Goal: Find contact information: Find contact information

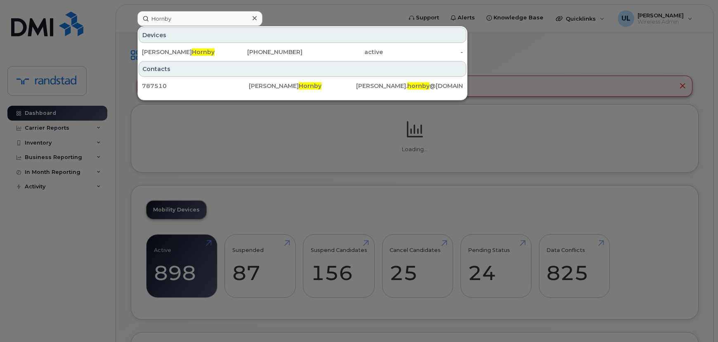
type input "Hornby"
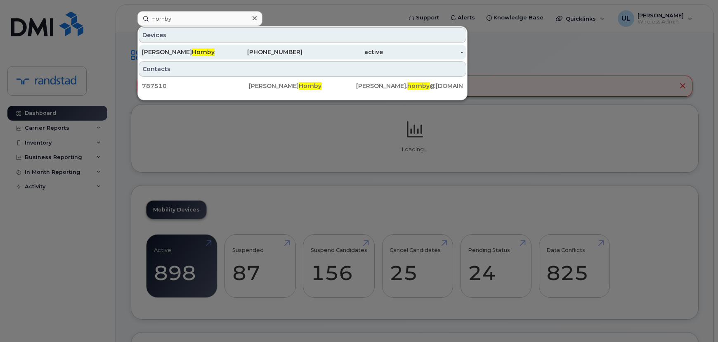
click at [192, 54] on span "Hornby" at bounding box center [203, 51] width 23 height 7
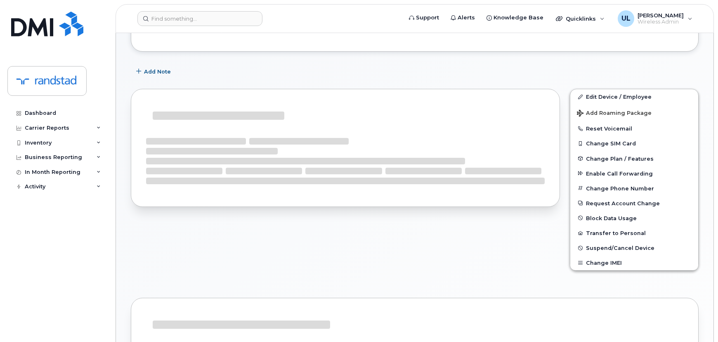
scroll to position [105, 0]
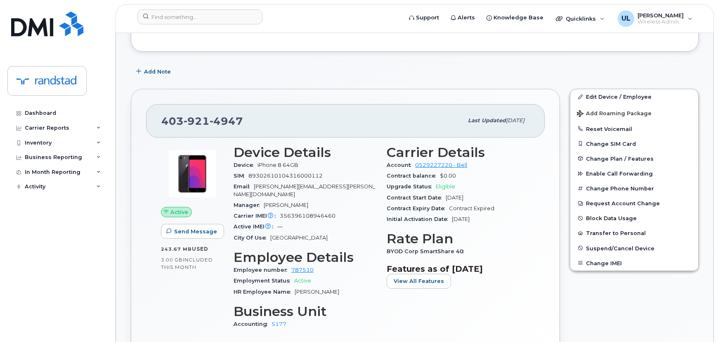
click at [236, 116] on span "4947" at bounding box center [226, 121] width 33 height 12
copy span "[PHONE_NUMBER]"
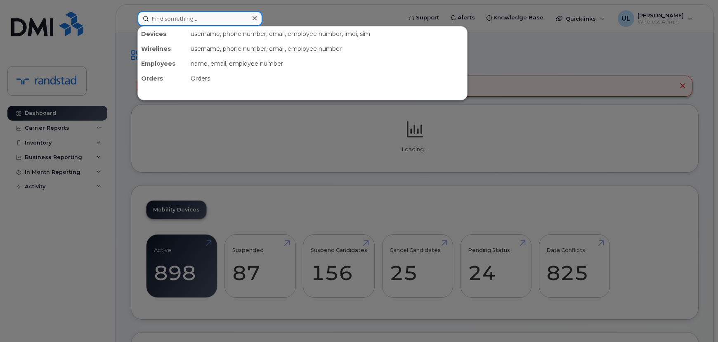
click at [189, 17] on input at bounding box center [199, 18] width 125 height 15
paste input "Hornby"
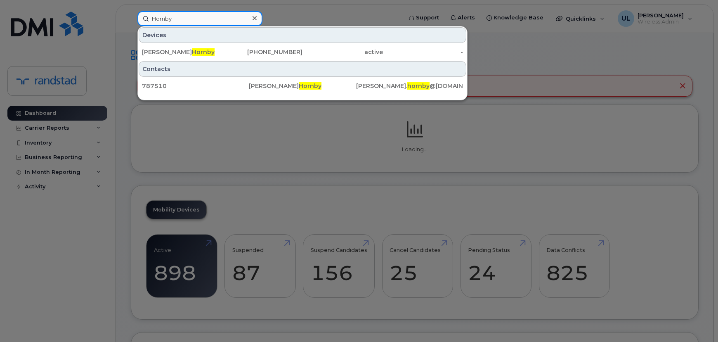
type input "Hornby"
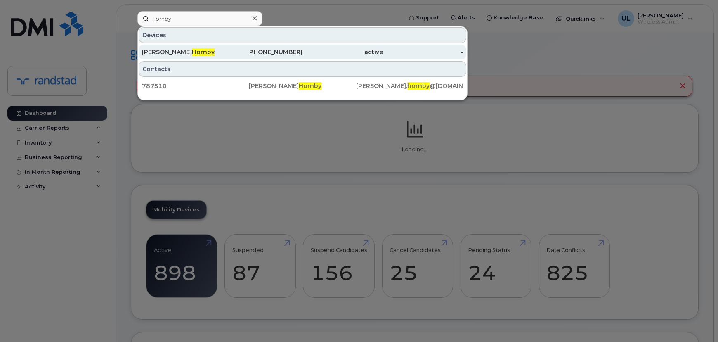
click at [202, 53] on div "Kasandra Hornby" at bounding box center [182, 52] width 80 height 8
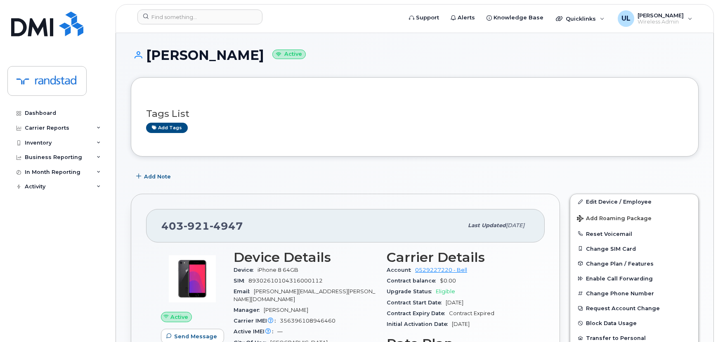
click at [182, 224] on span "[PHONE_NUMBER]" at bounding box center [202, 226] width 82 height 12
copy span "[PHONE_NUMBER]"
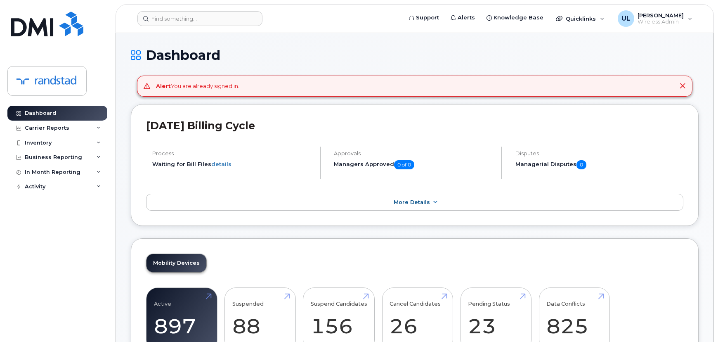
click at [188, 28] on header "Support Alerts Knowledge Base Quicklinks Suspend / Cancel Device Change SIM Car…" at bounding box center [415, 18] width 598 height 29
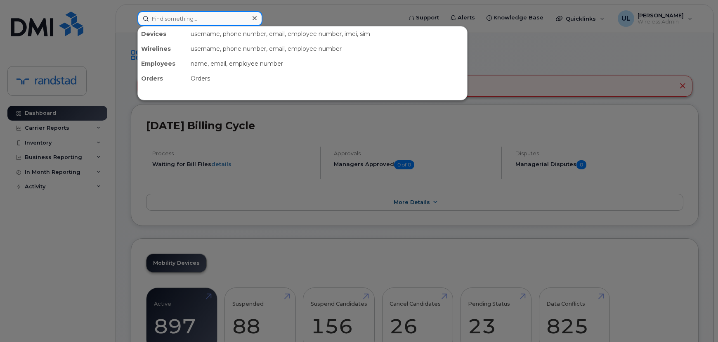
click at [186, 20] on input at bounding box center [199, 18] width 125 height 15
paste input "Kasandra Hornby"
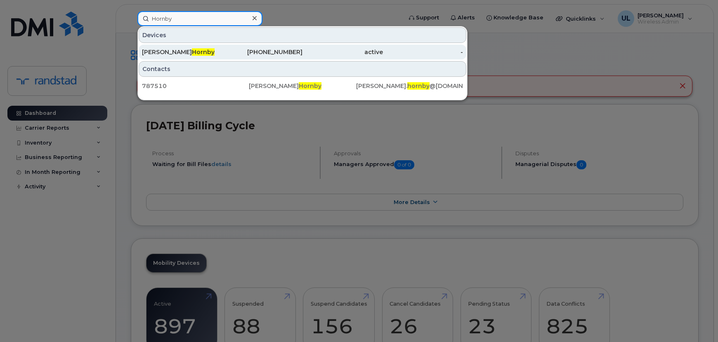
type input "Hornby"
click at [221, 45] on div "Kasandra Hornby" at bounding box center [182, 52] width 80 height 15
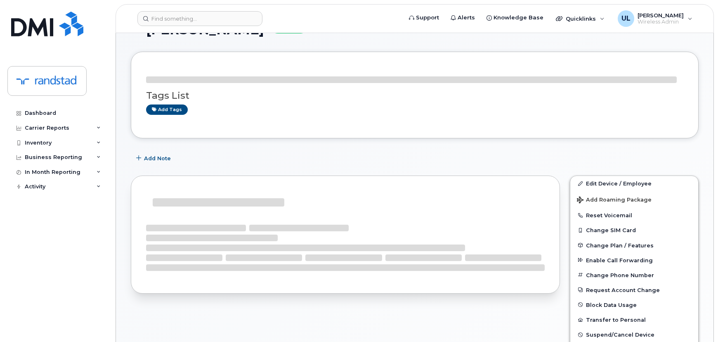
scroll to position [75, 0]
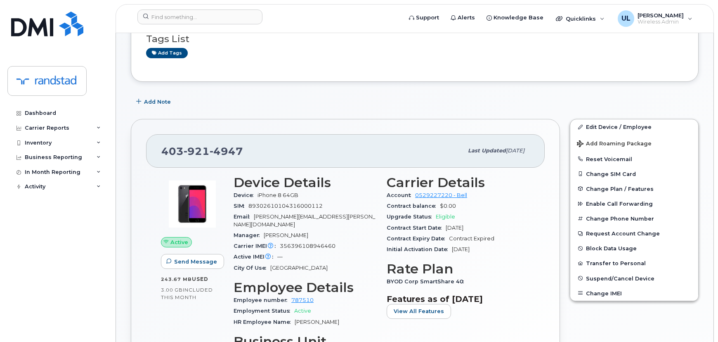
click at [198, 158] on div "403 921 4947" at bounding box center [312, 150] width 302 height 17
copy span "403 921 4947"
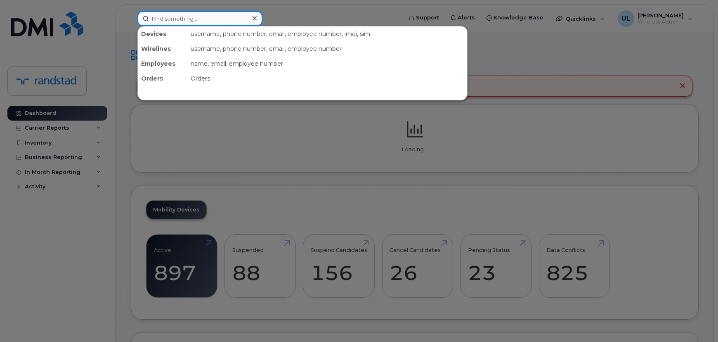
click at [243, 21] on input at bounding box center [199, 18] width 125 height 15
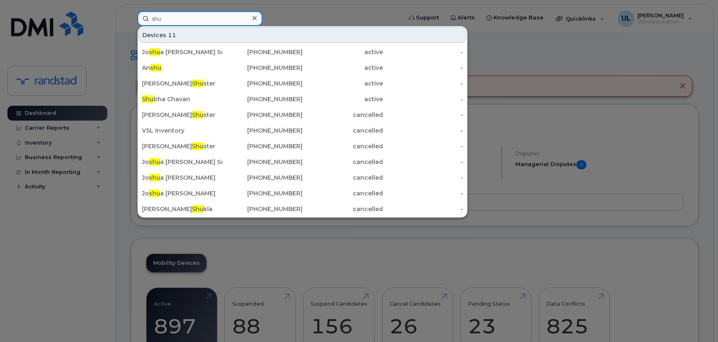
type input "shu"
click at [194, 22] on input "shu" at bounding box center [199, 18] width 125 height 15
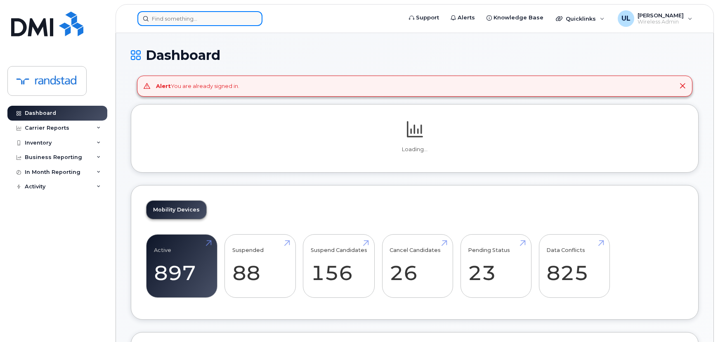
click at [225, 17] on input at bounding box center [199, 18] width 125 height 15
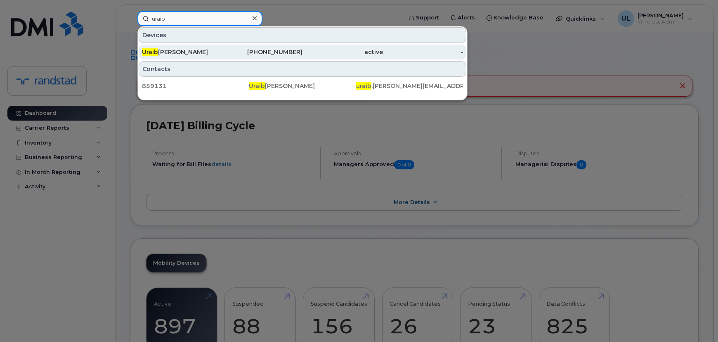
type input "uraib"
click at [220, 45] on div "[PERSON_NAME]" at bounding box center [182, 52] width 80 height 15
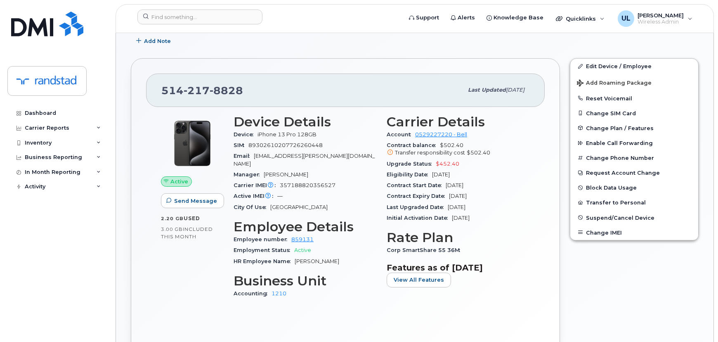
scroll to position [150, 0]
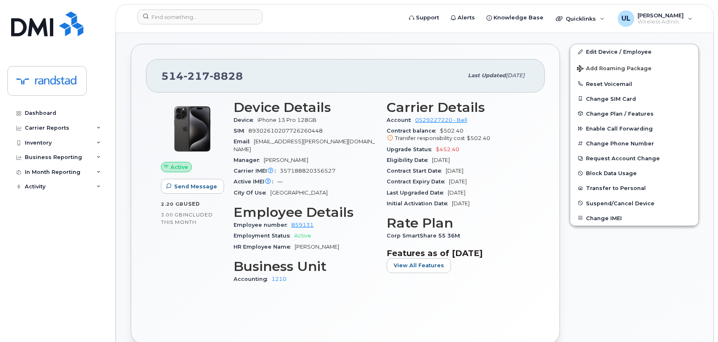
drag, startPoint x: 484, startPoint y: 183, endPoint x: 450, endPoint y: 184, distance: 34.7
click at [450, 184] on div "Contract Expiry Date Apr 01, 2027" at bounding box center [458, 181] width 143 height 11
click at [450, 184] on span "Apr 01, 2027" at bounding box center [458, 181] width 18 height 6
drag, startPoint x: 450, startPoint y: 184, endPoint x: 495, endPoint y: 202, distance: 48.7
click at [495, 202] on section "Carrier Details Account 0529227220 - Bell Contract balance $502.40 Transfer res…" at bounding box center [458, 154] width 143 height 109
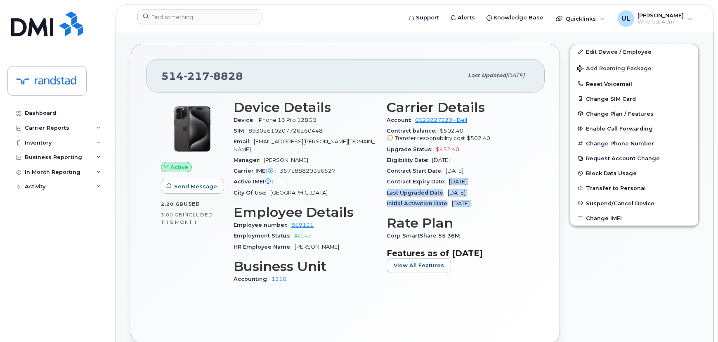
click at [495, 202] on div "Initial Activation Date Dec 29, 2017" at bounding box center [458, 203] width 143 height 11
drag, startPoint x: 495, startPoint y: 202, endPoint x: 392, endPoint y: 158, distance: 112.2
click at [392, 158] on section "Carrier Details Account 0529227220 - Bell Contract balance $502.40 Transfer res…" at bounding box center [458, 154] width 143 height 109
click at [392, 158] on span "Eligibility Date" at bounding box center [409, 160] width 45 height 6
drag, startPoint x: 392, startPoint y: 158, endPoint x: 487, endPoint y: 197, distance: 102.8
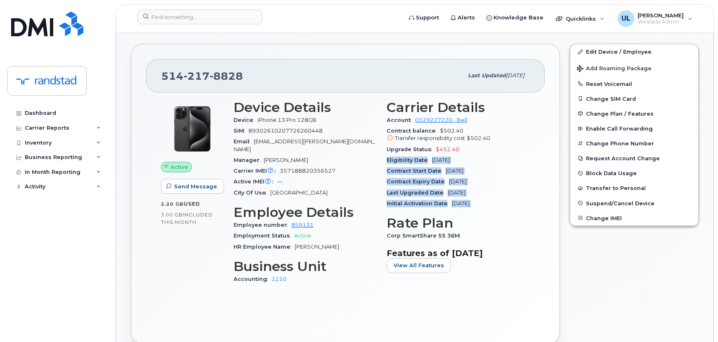
click at [487, 197] on section "Carrier Details Account 0529227220 - Bell Contract balance $502.40 Transfer res…" at bounding box center [458, 154] width 143 height 109
click at [485, 192] on div "Last Upgraded Date Apr 02, 2024" at bounding box center [458, 192] width 143 height 11
